Goal: Find contact information: Find contact information

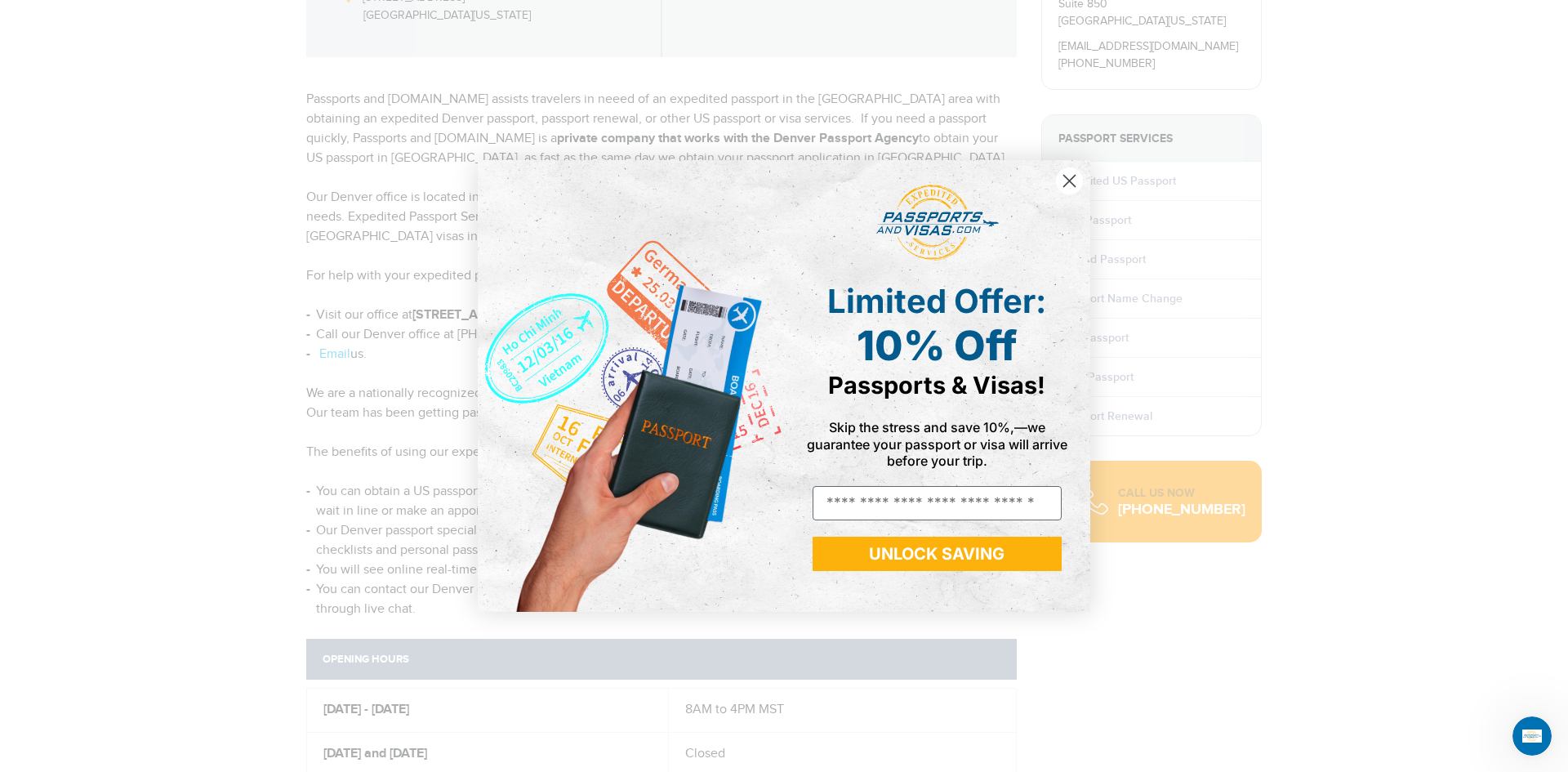
click at [169, 396] on div "Close dialog Limited Offer: 10% Off Passports & Visas! Skip the stress and save…" at bounding box center [784, 386] width 1568 height 772
click at [1080, 178] on circle "Close dialog" at bounding box center [1069, 180] width 27 height 27
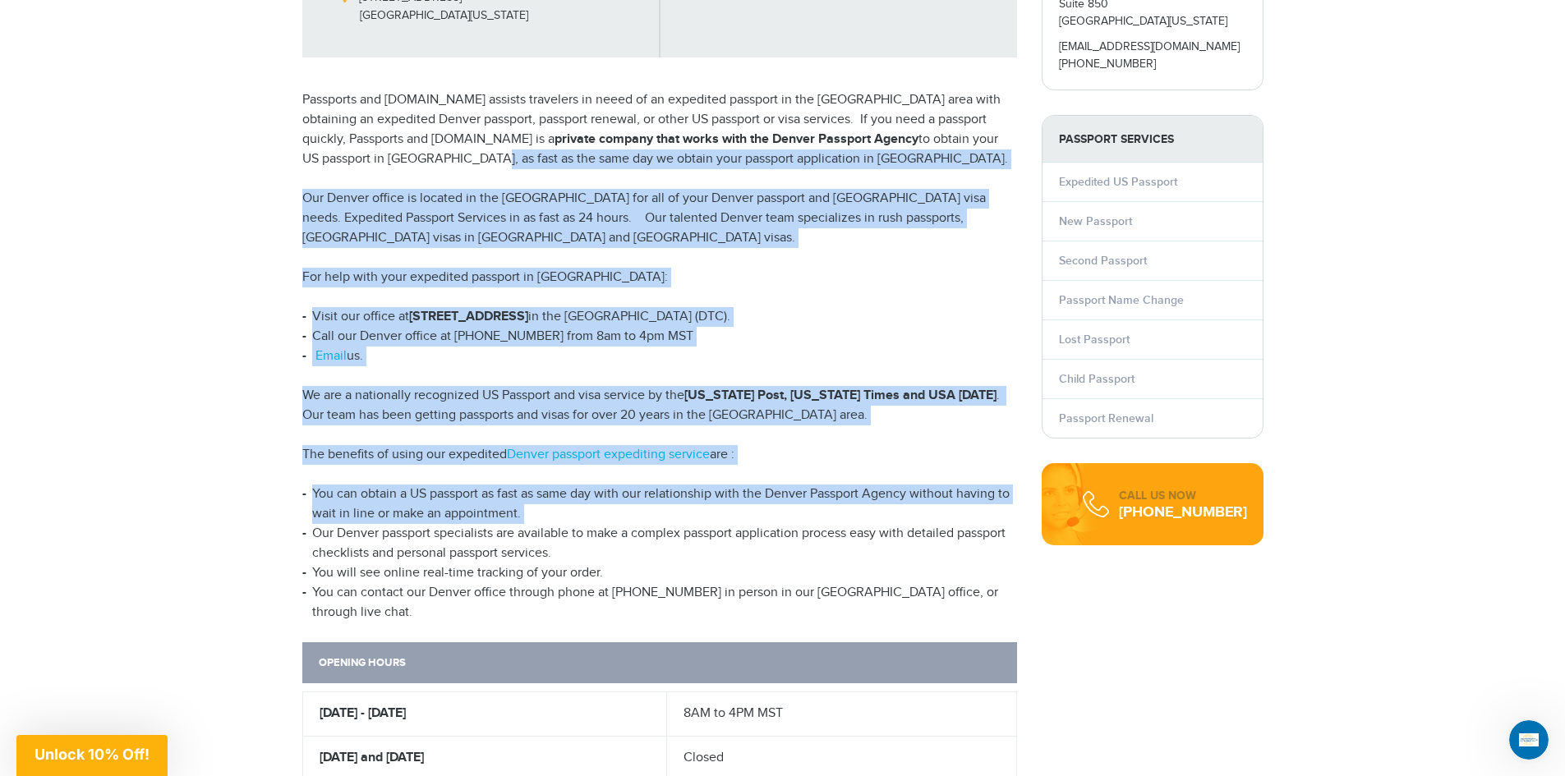
click at [203, 509] on div "[PHONE_NUMBER] Passports & [DOMAIN_NAME] Login Check Status Passports Passport …" at bounding box center [782, 714] width 1565 height 2086
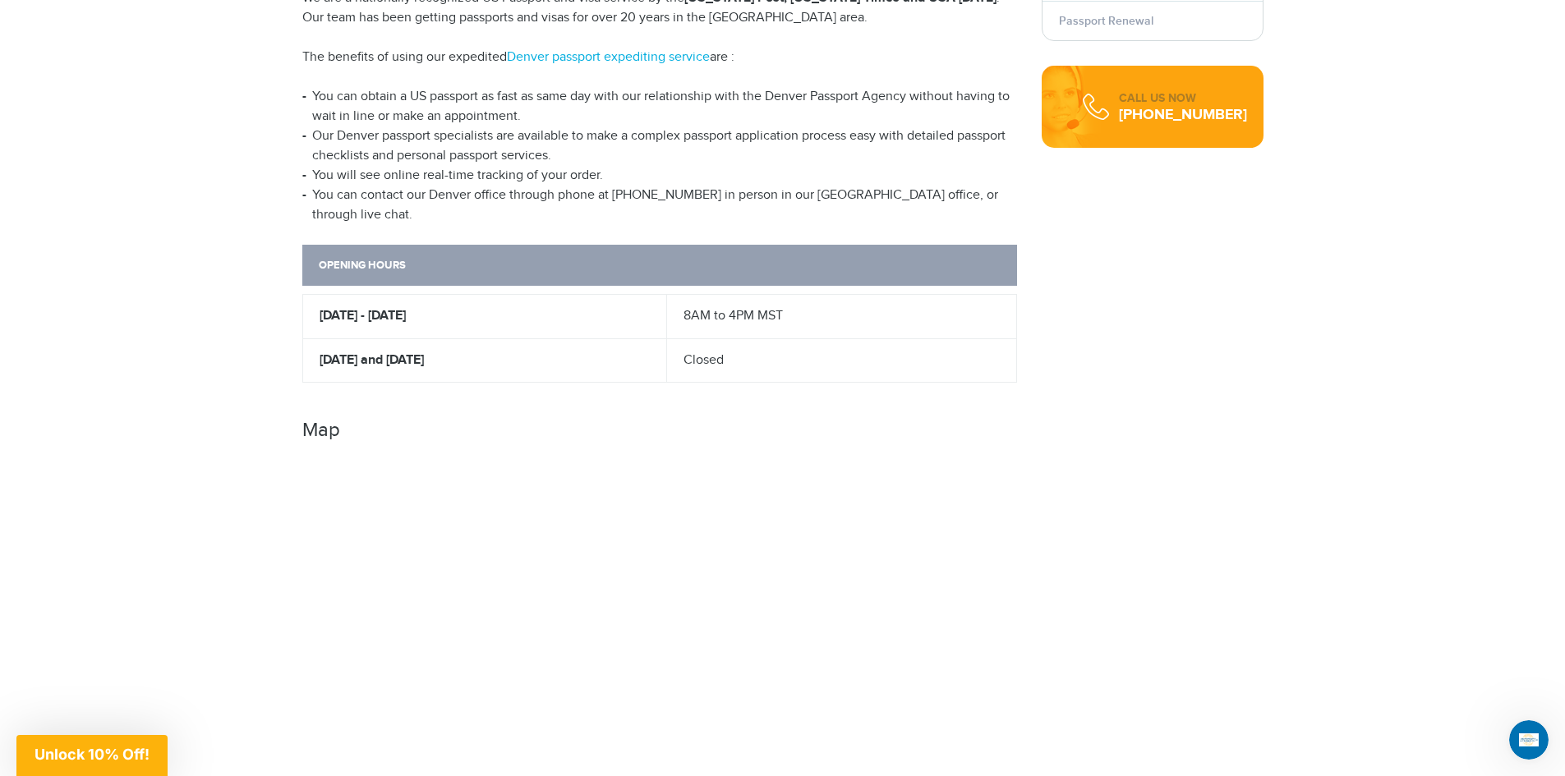
scroll to position [821, 0]
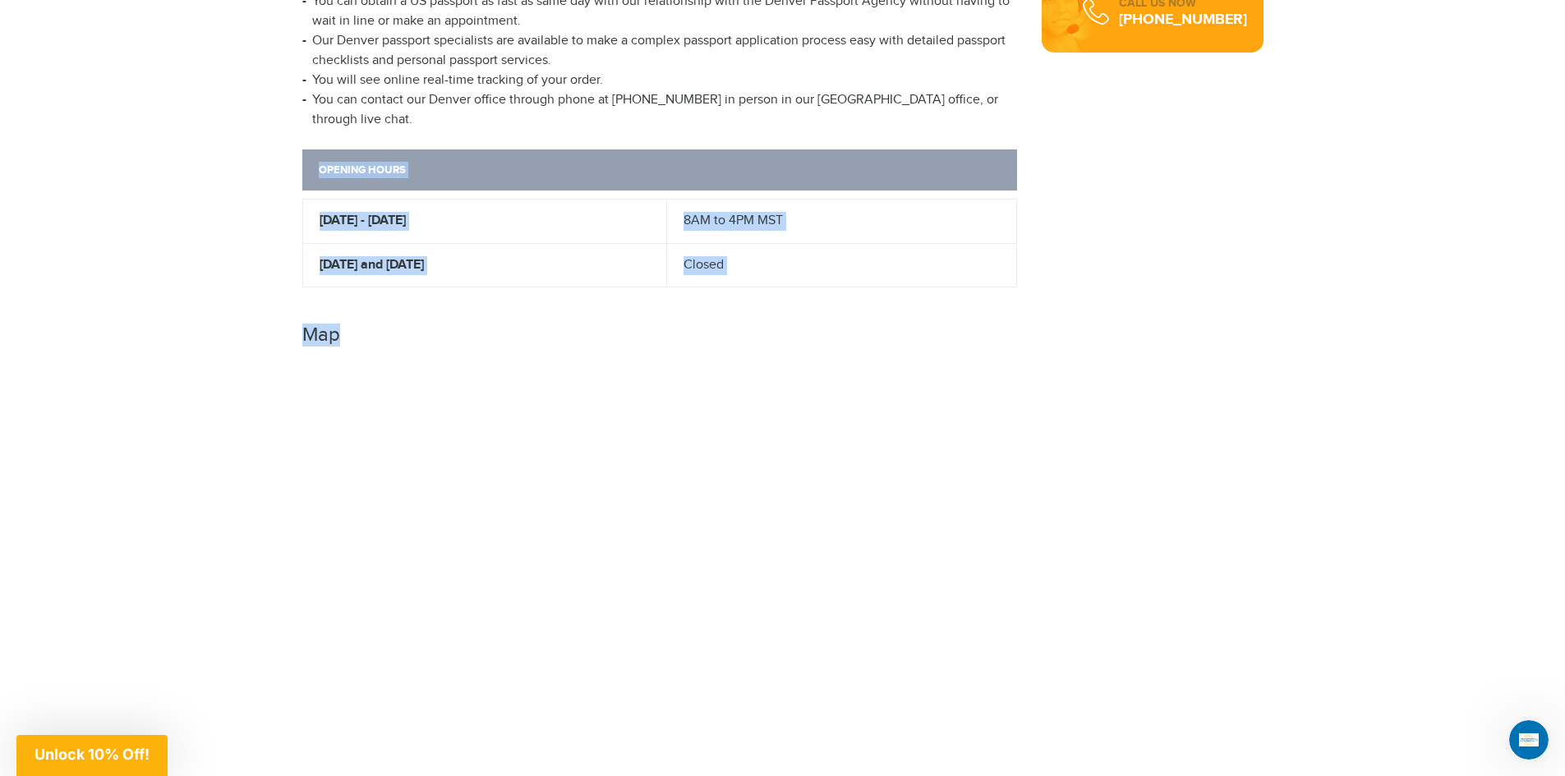
drag, startPoint x: 250, startPoint y: 137, endPoint x: 159, endPoint y: 424, distance: 300.6
click at [159, 424] on div "[PHONE_NUMBER] Passports & [DOMAIN_NAME] Login Check Status Passports Passport …" at bounding box center [782, 222] width 1565 height 2086
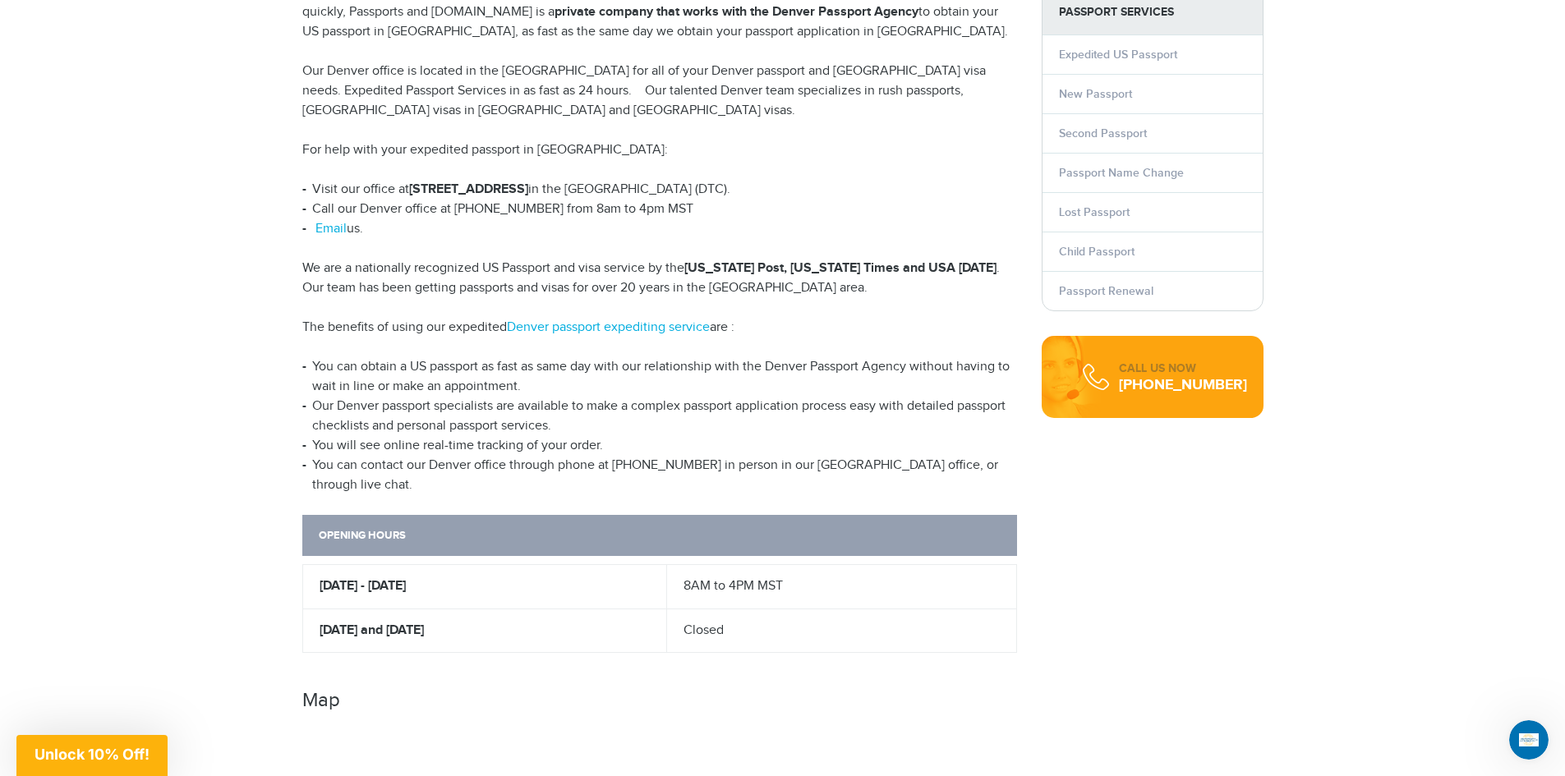
scroll to position [0, 0]
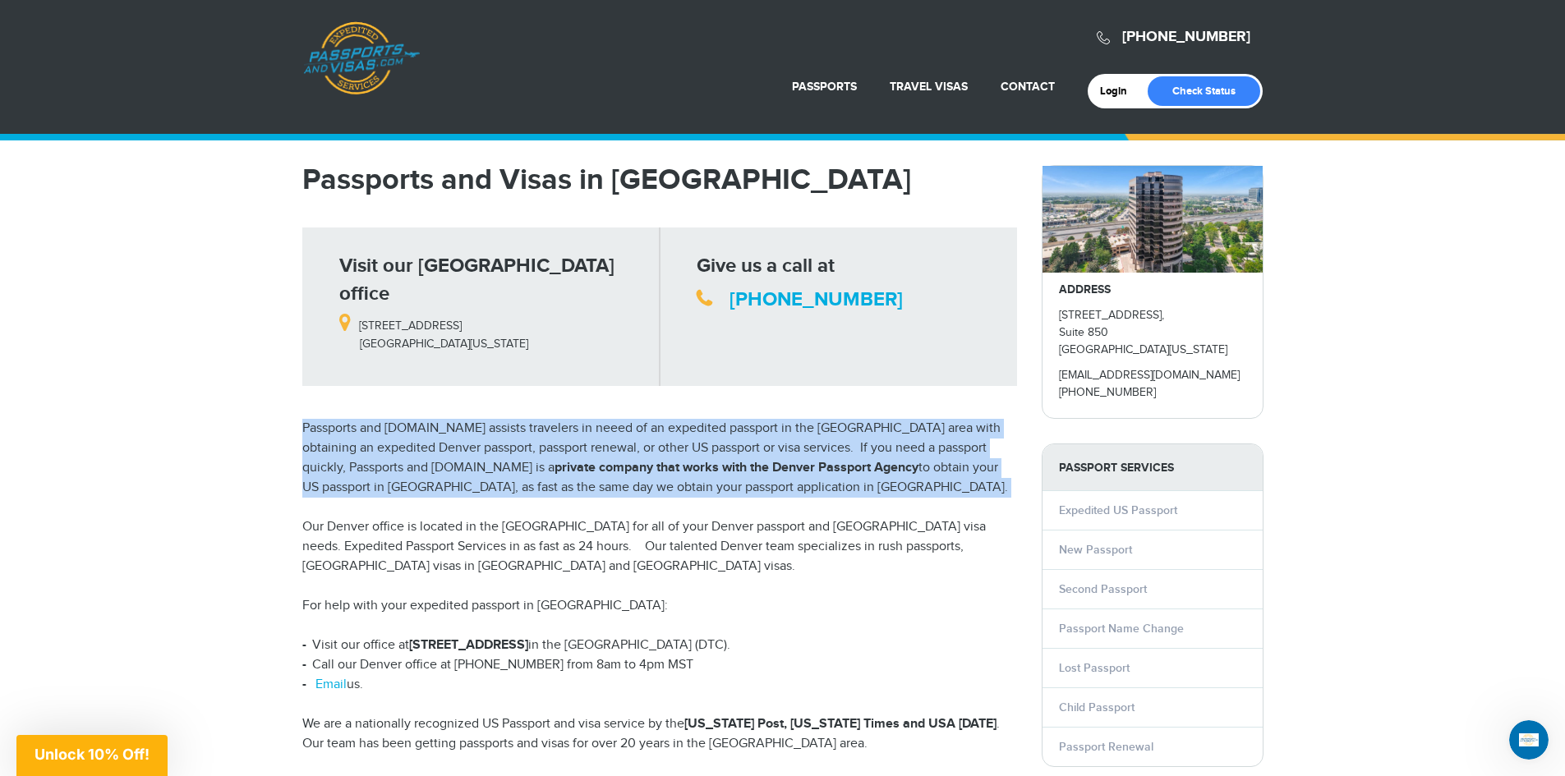
drag, startPoint x: 177, startPoint y: 366, endPoint x: 154, endPoint y: 520, distance: 155.3
